Goal: Task Accomplishment & Management: Manage account settings

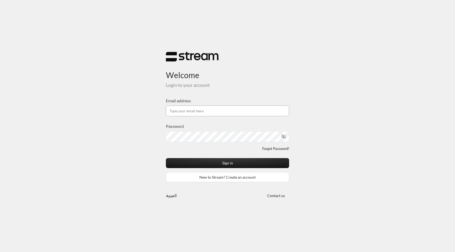
type input "[EMAIL_ADDRESS][DOMAIN_NAME]"
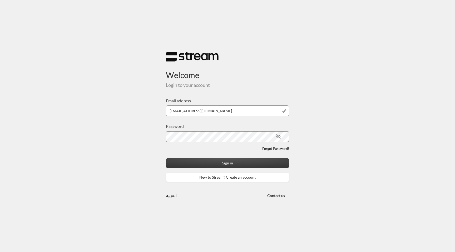
click at [233, 164] on button "Sign in" at bounding box center [227, 163] width 123 height 10
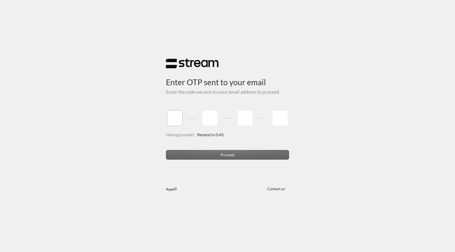
paste input "8"
type input "8"
type input "3"
type input "1"
type input "2"
